Goal: Complete application form

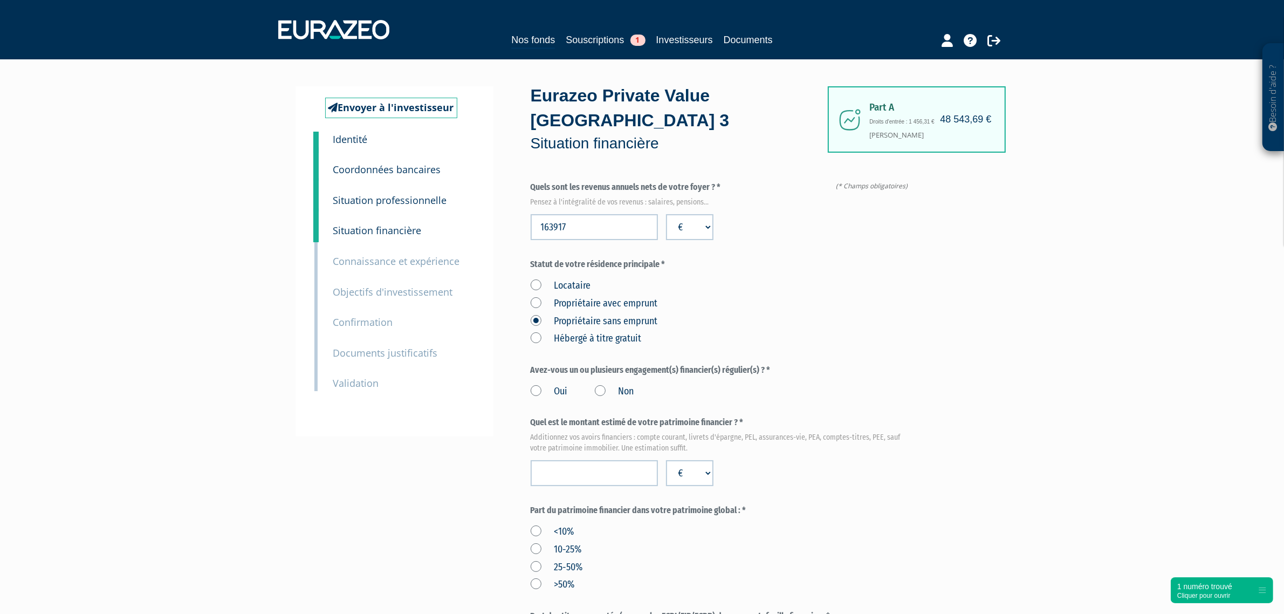
click at [600, 384] on label "Non" at bounding box center [614, 391] width 39 height 14
click at [0, 0] on input "Non" at bounding box center [0, 0] width 0 height 0
click at [591, 460] on input "number" at bounding box center [594, 473] width 127 height 26
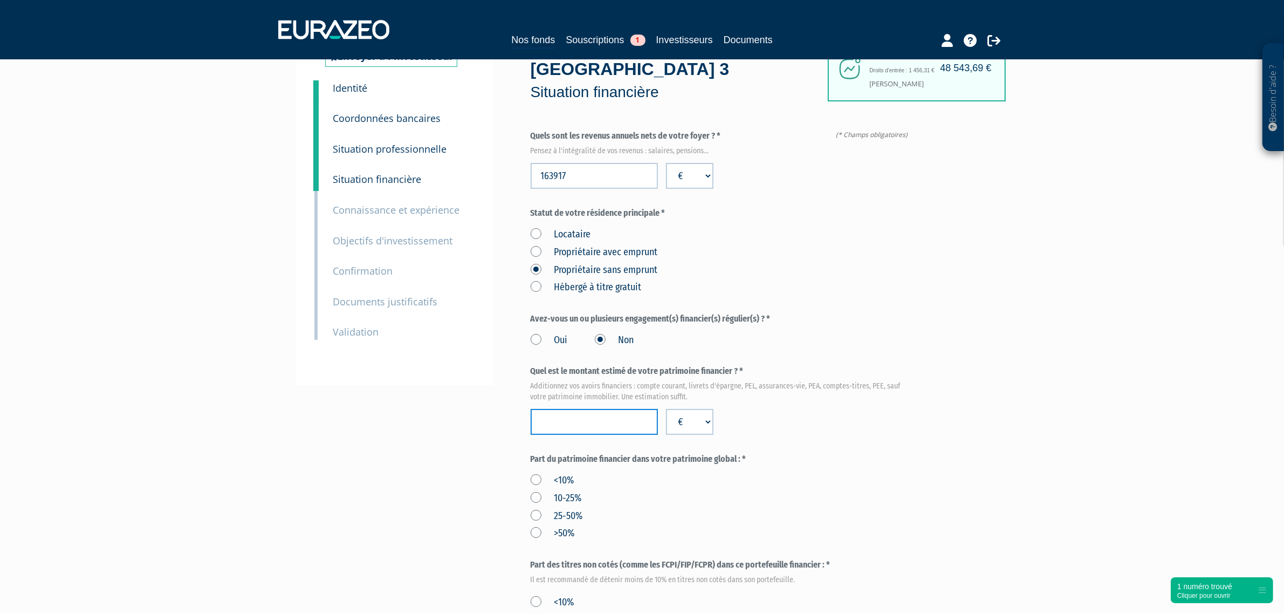
scroll to position [135, 0]
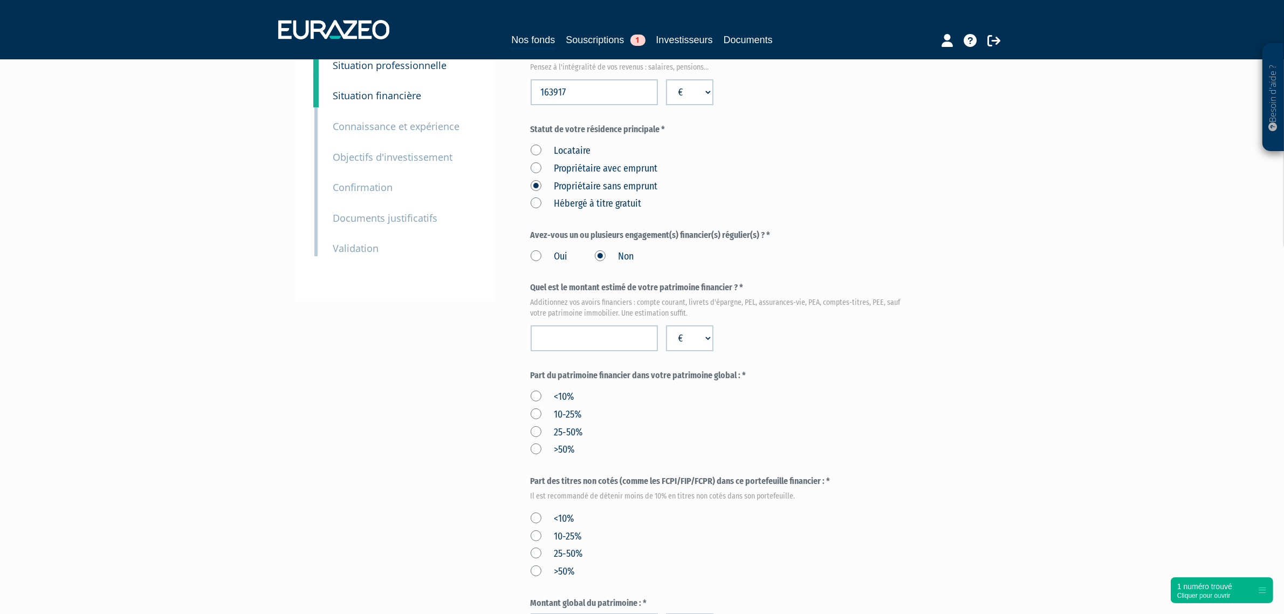
click at [538, 390] on label "<10%" at bounding box center [553, 397] width 44 height 14
click at [0, 0] on input "<10%" at bounding box center [0, 0] width 0 height 0
click at [540, 425] on label "25-50%" at bounding box center [557, 432] width 52 height 14
click at [0, 0] on input "25-50%" at bounding box center [0, 0] width 0 height 0
click at [613, 325] on input "number" at bounding box center [594, 338] width 127 height 26
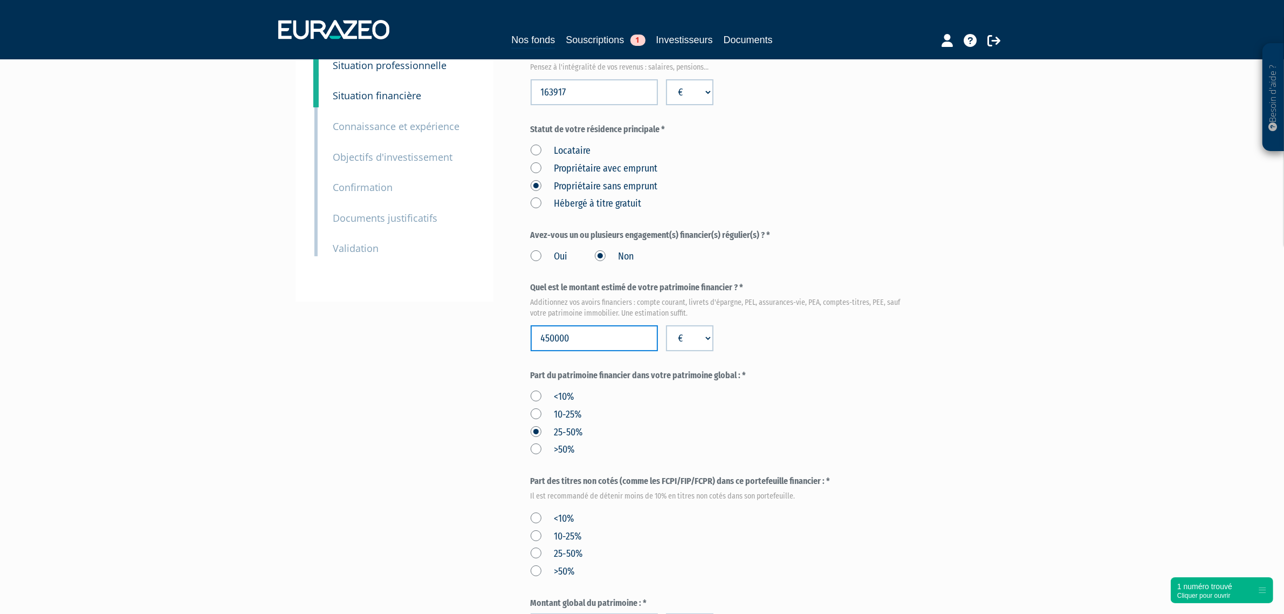
type input "450000"
click at [850, 369] on label "Part du patrimoine financier dans votre patrimoine global : *" at bounding box center [722, 375] width 382 height 12
